Goal: Task Accomplishment & Management: Use online tool/utility

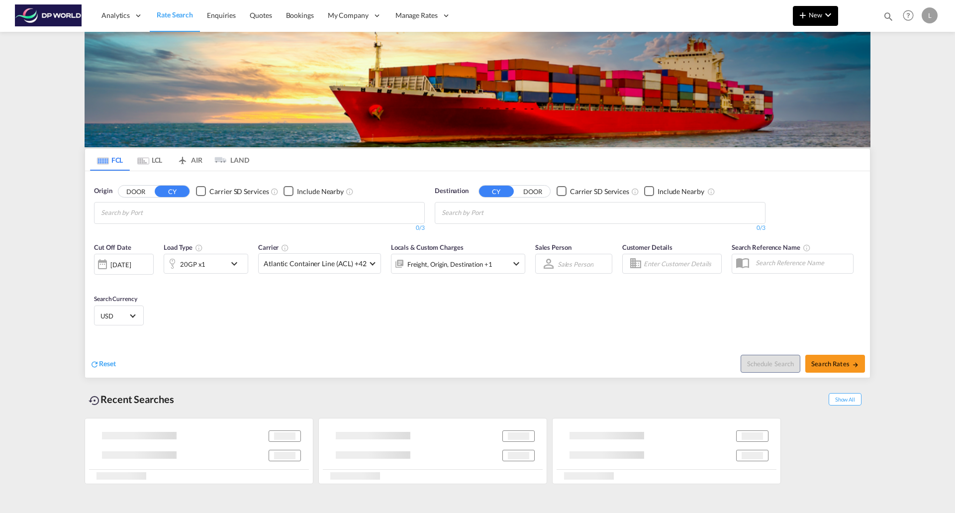
click at [808, 21] on button "New" at bounding box center [815, 16] width 45 height 20
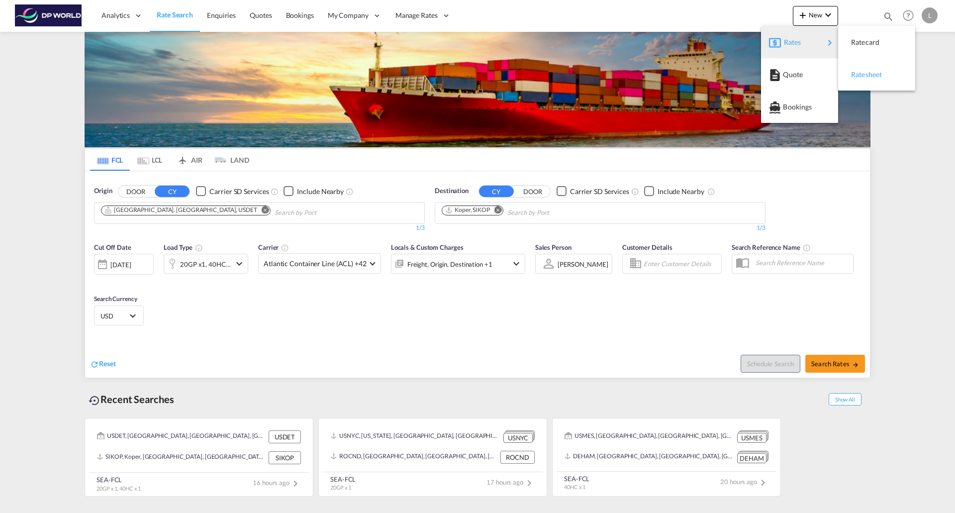
click at [862, 70] on span "Ratesheet" at bounding box center [856, 75] width 11 height 20
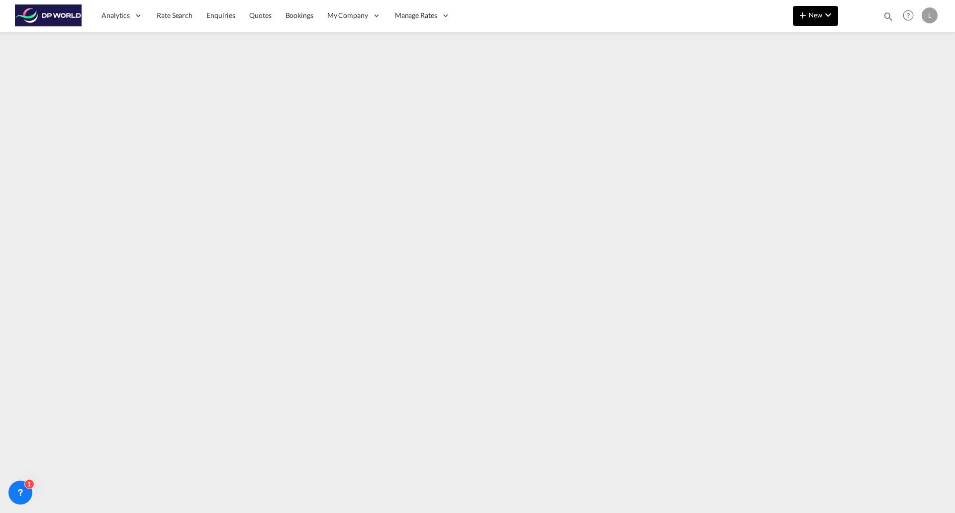
click at [818, 25] on button "New" at bounding box center [815, 16] width 45 height 20
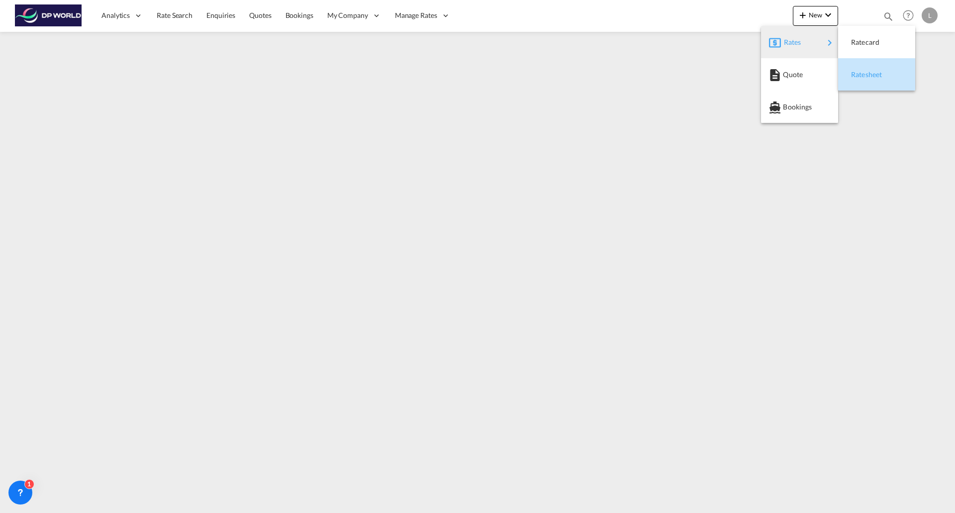
click at [862, 72] on span "Ratesheet" at bounding box center [856, 75] width 11 height 20
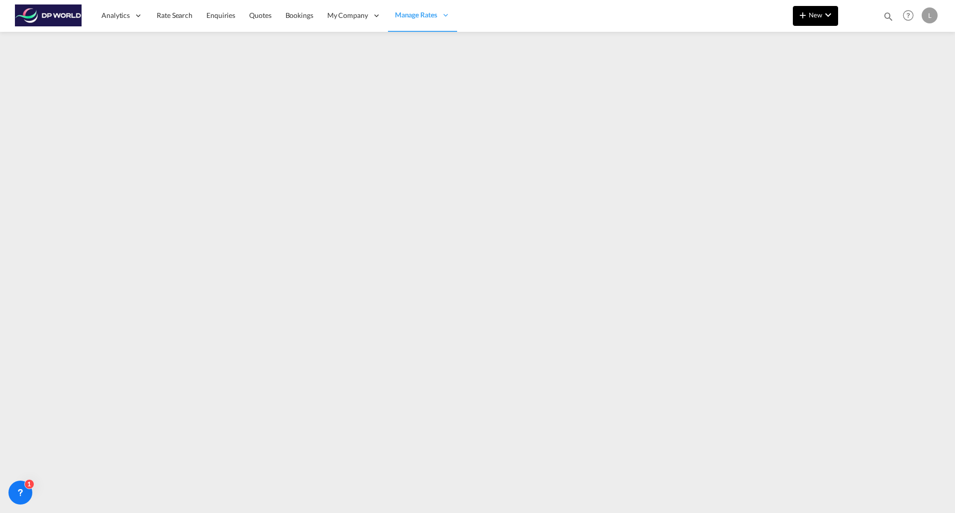
click at [823, 10] on md-icon "icon-chevron-down" at bounding box center [829, 15] width 12 height 12
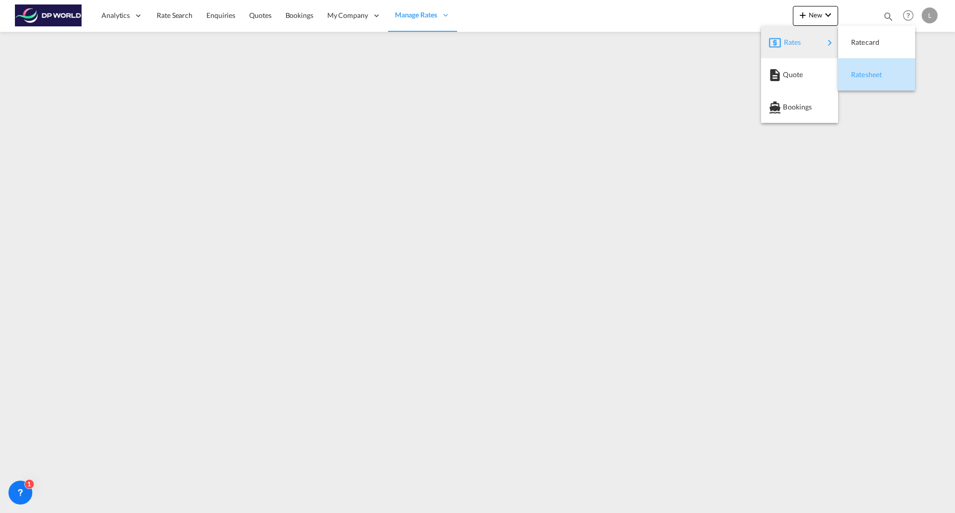
click at [853, 72] on span "Ratesheet" at bounding box center [856, 75] width 11 height 20
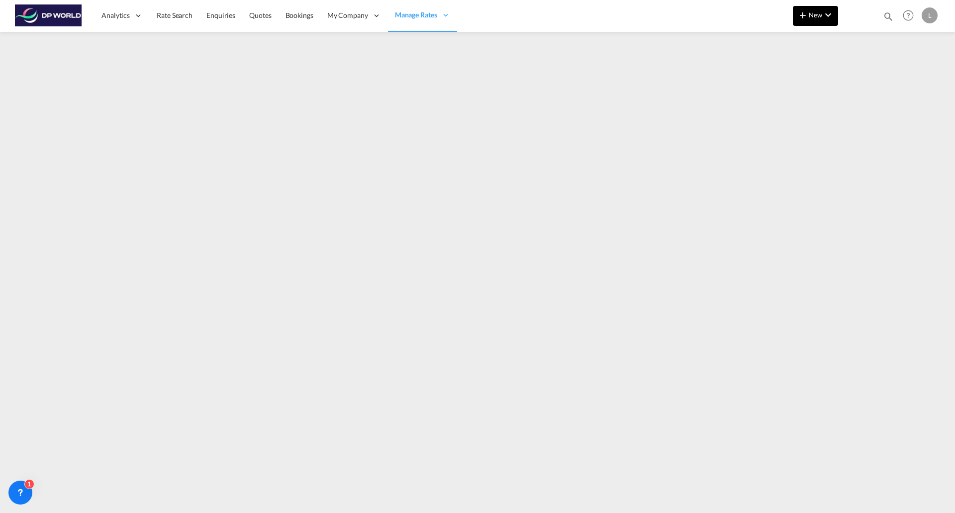
click at [811, 16] on span "New" at bounding box center [815, 15] width 37 height 8
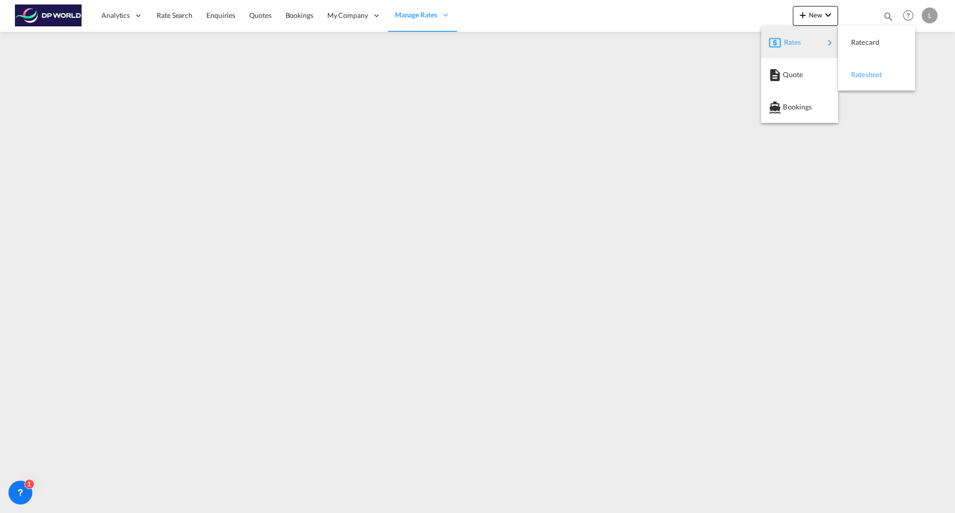
click at [852, 71] on span "Ratesheet" at bounding box center [856, 75] width 11 height 20
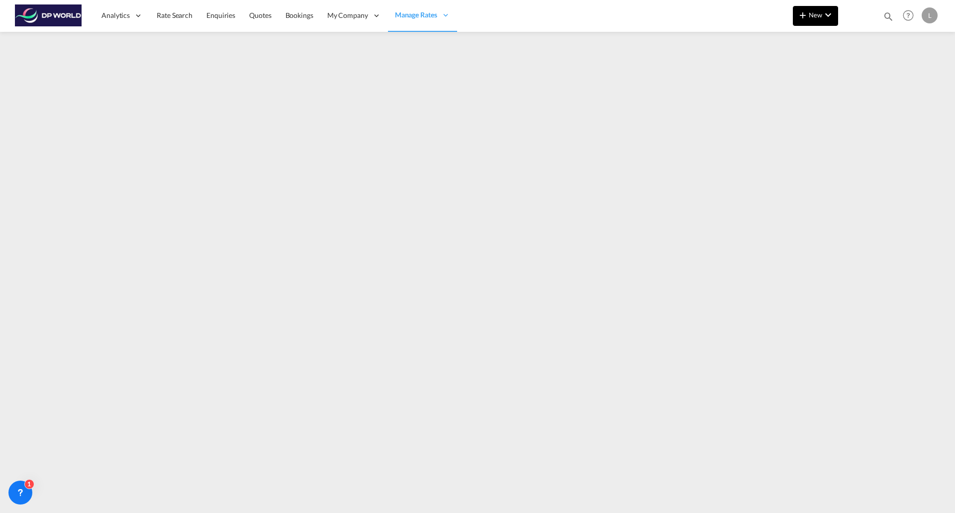
click at [808, 8] on button "New" at bounding box center [815, 16] width 45 height 20
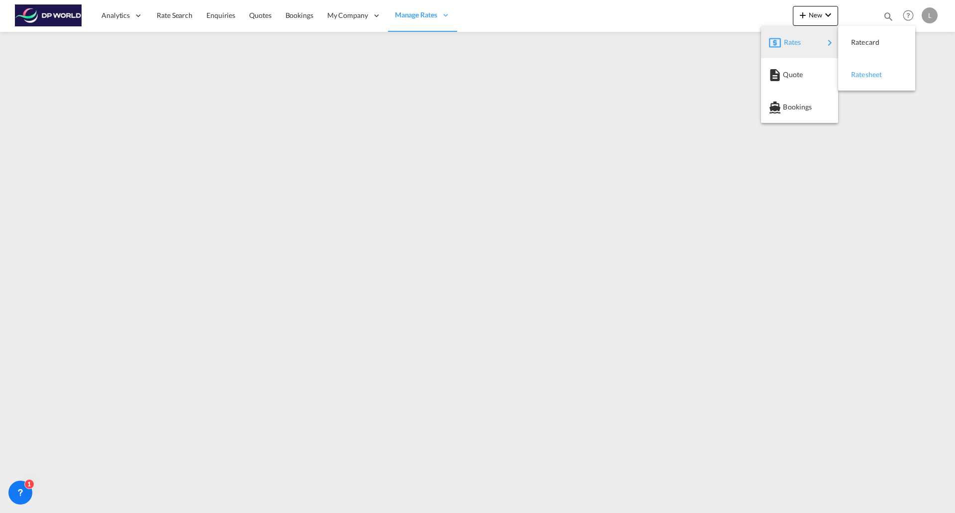
click at [862, 74] on span "Ratesheet" at bounding box center [856, 75] width 11 height 20
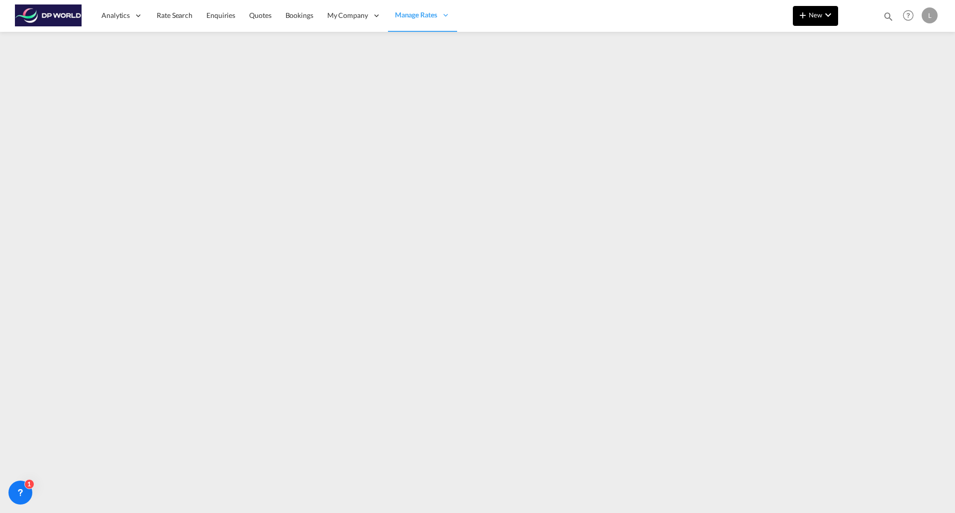
click at [827, 19] on md-icon "icon-chevron-down" at bounding box center [829, 15] width 12 height 12
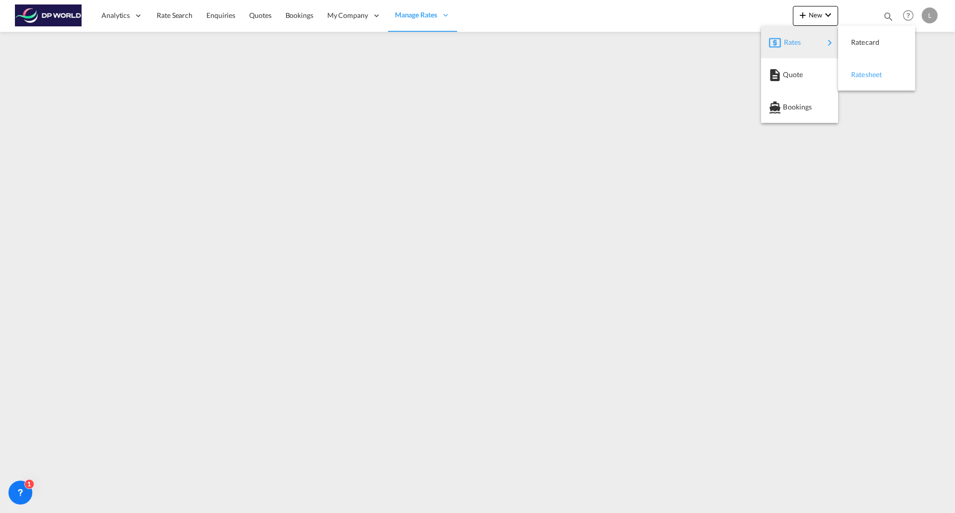
click at [862, 73] on span "Ratesheet" at bounding box center [856, 75] width 11 height 20
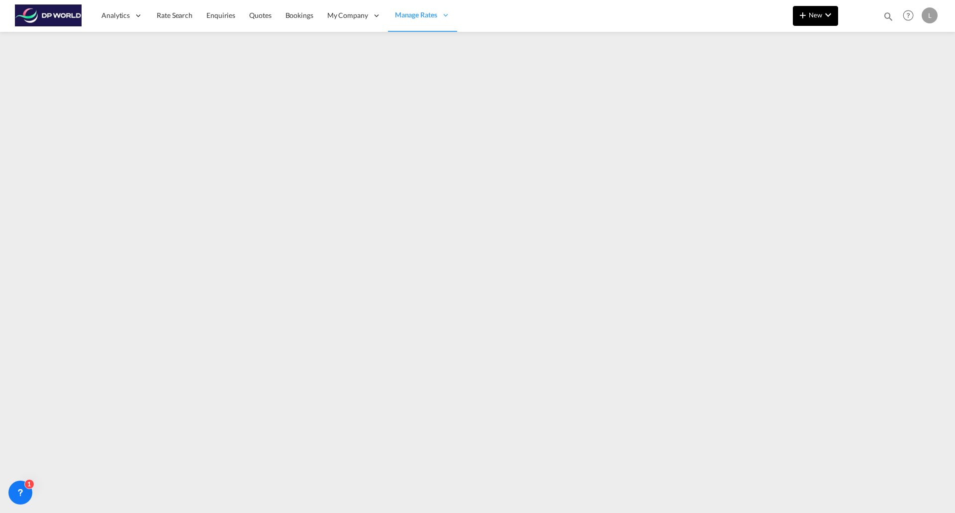
click at [818, 12] on span "New" at bounding box center [815, 15] width 37 height 8
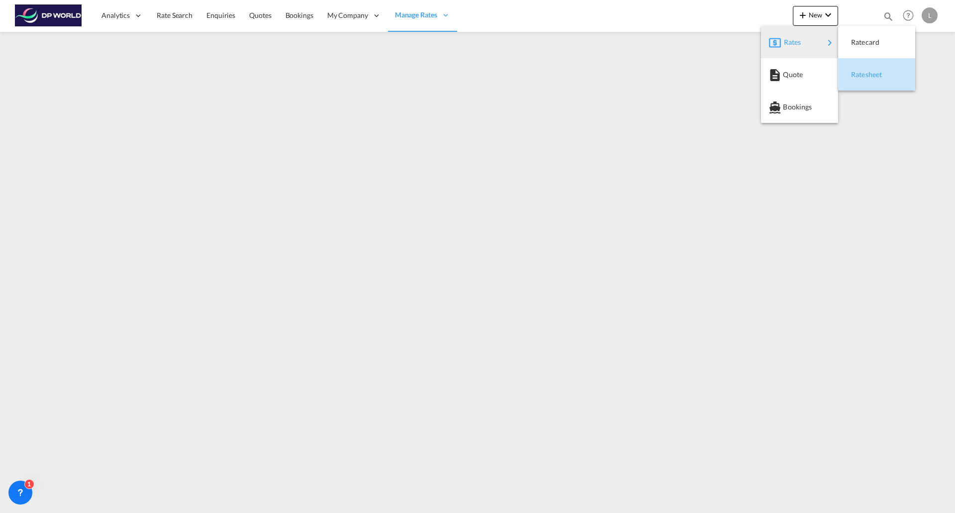
click at [852, 77] on span "Ratesheet" at bounding box center [856, 75] width 11 height 20
